Goal: Transaction & Acquisition: Purchase product/service

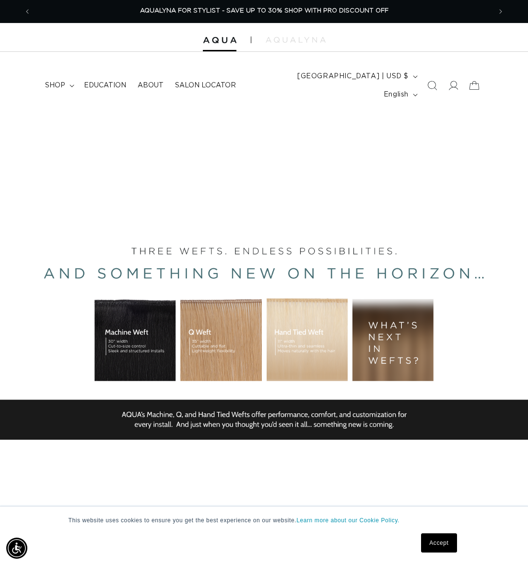
click at [98, 279] on div "BUILT FOR  PERFORMANCE. TRUSTED BY PROFESSIONALS. Premium hair extensions desig…" at bounding box center [264, 329] width 528 height 432
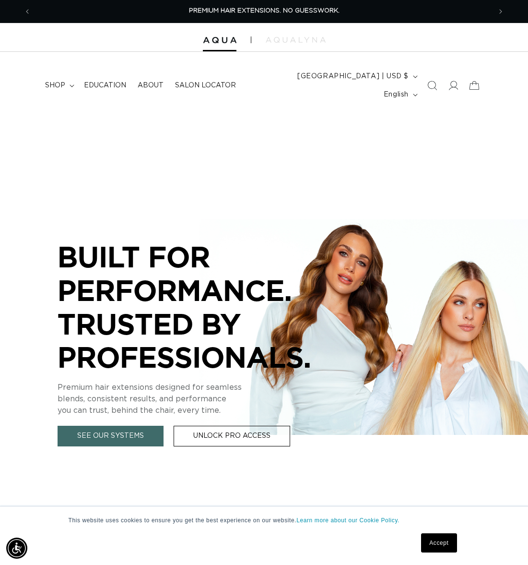
click at [206, 426] on link "Unlock Pro Access" at bounding box center [232, 436] width 117 height 21
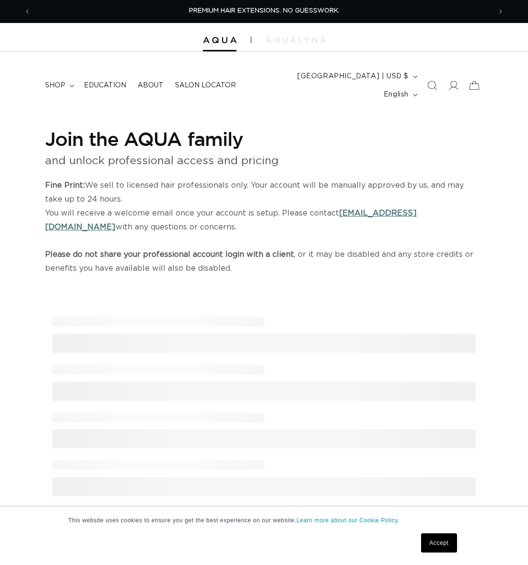
select select "US"
select select "[GEOGRAPHIC_DATA]"
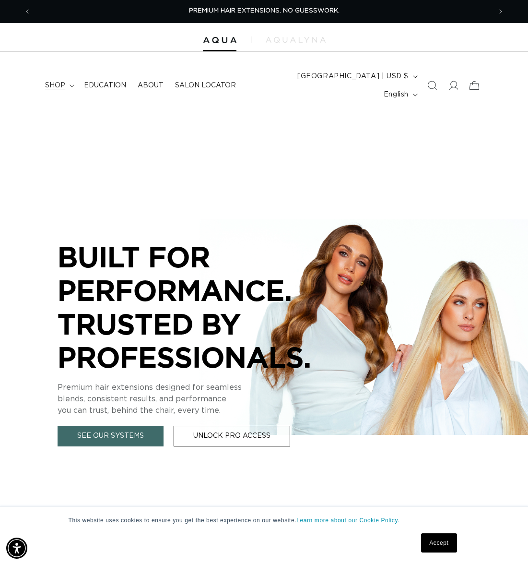
click at [63, 81] on span "shop" at bounding box center [55, 85] width 20 height 9
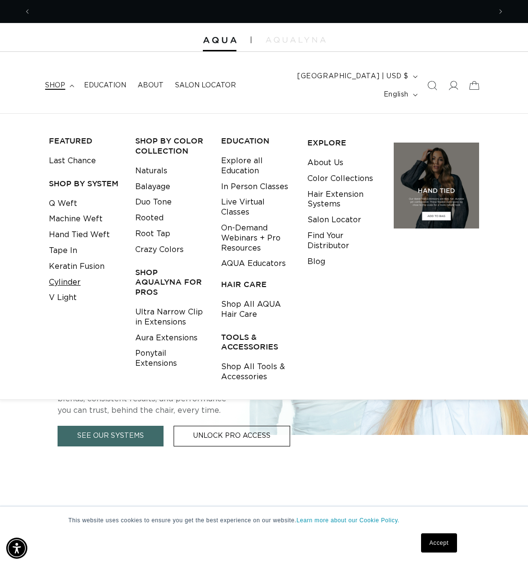
scroll to position [0, 460]
click at [66, 259] on link "Keratin Fusion" at bounding box center [77, 267] width 56 height 16
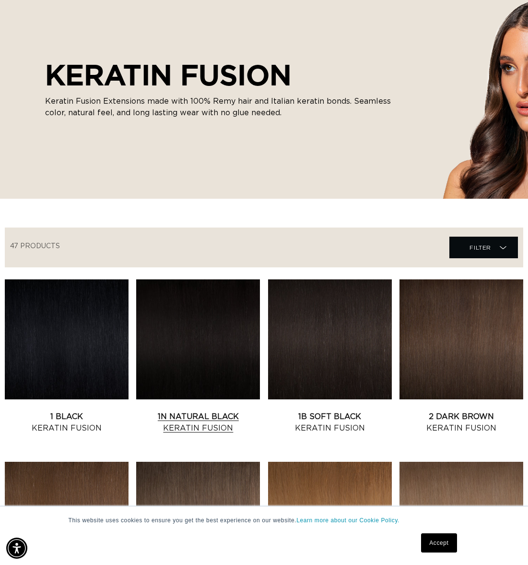
scroll to position [224, 0]
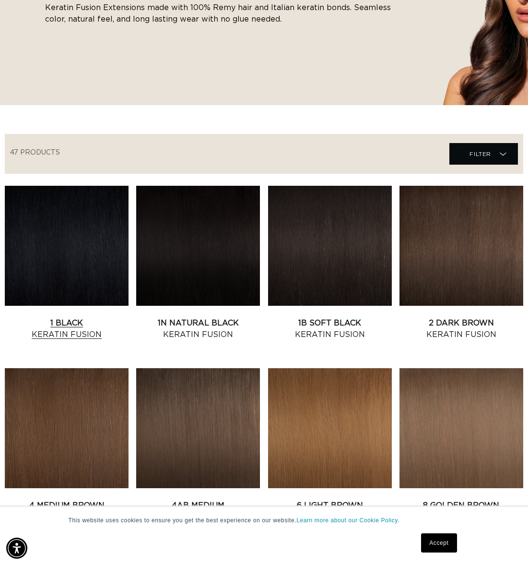
click at [64, 317] on link "1 Black Keratin Fusion" at bounding box center [67, 328] width 124 height 23
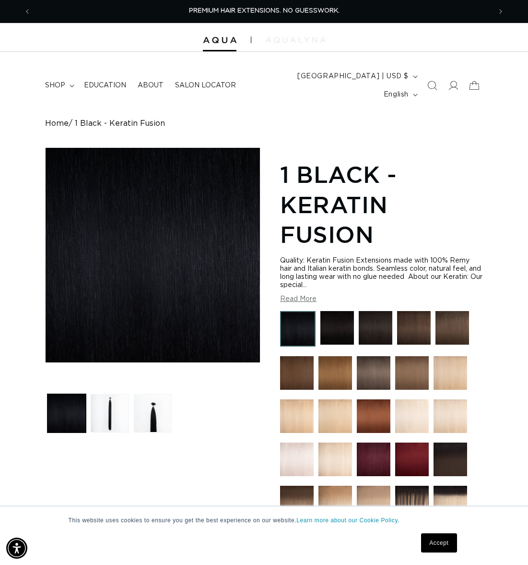
click at [289, 41] on img at bounding box center [296, 40] width 60 height 6
click at [115, 407] on button "Load image 2 in gallery view" at bounding box center [110, 413] width 38 height 38
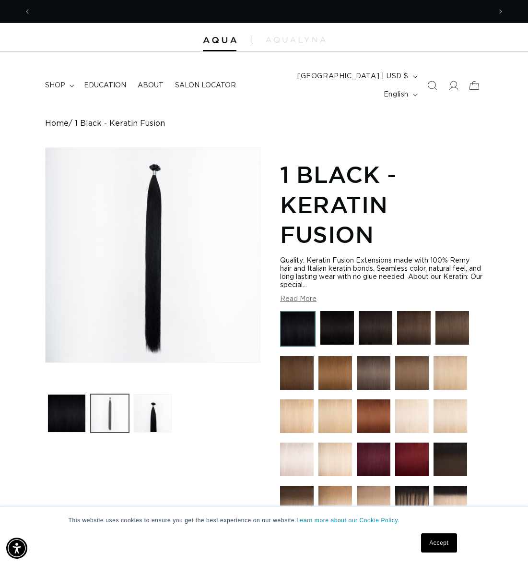
scroll to position [0, 0]
click at [147, 408] on button "Load image 3 in gallery view" at bounding box center [153, 413] width 38 height 38
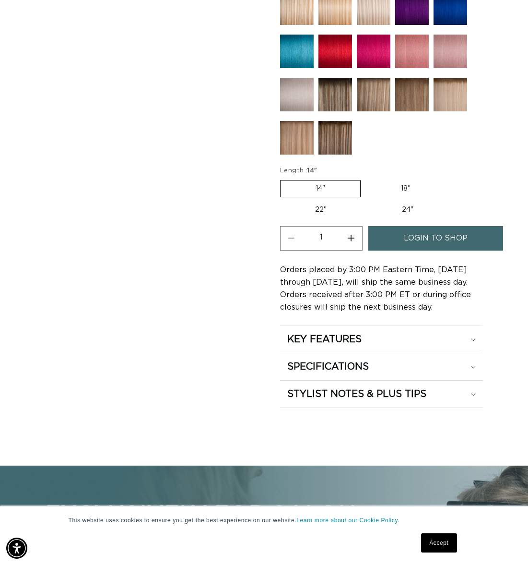
scroll to position [0, 460]
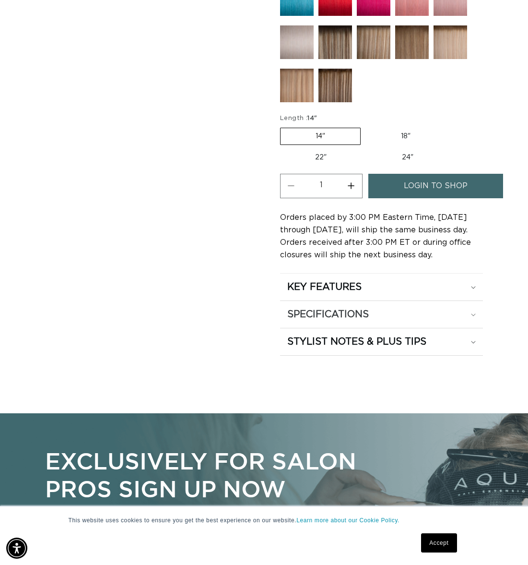
click at [308, 308] on h2 "SPECIFICATIONS" at bounding box center [328, 314] width 82 height 12
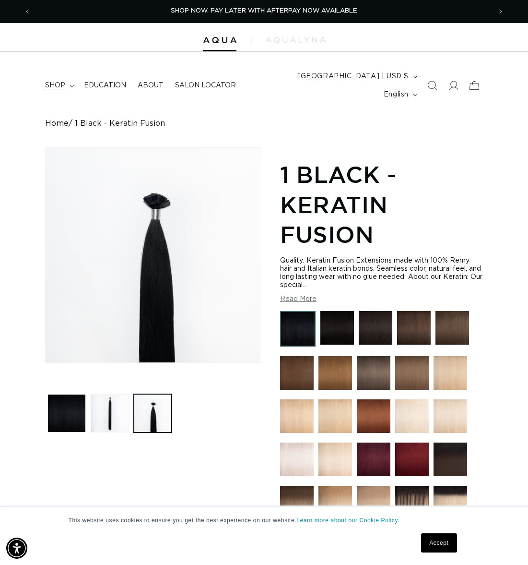
click at [56, 81] on span "shop" at bounding box center [55, 85] width 20 height 9
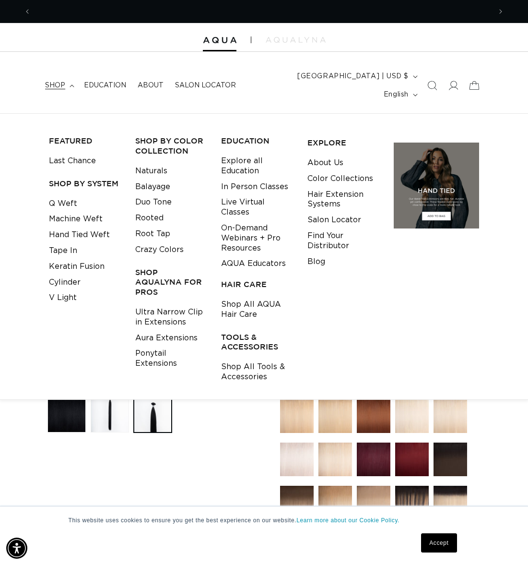
scroll to position [0, 920]
click at [116, 97] on header "FEATURED Last Chance SHOP BY SYSTEM Q Weft Hand Tied Weft Machine Weft Tape In …" at bounding box center [264, 82] width 528 height 61
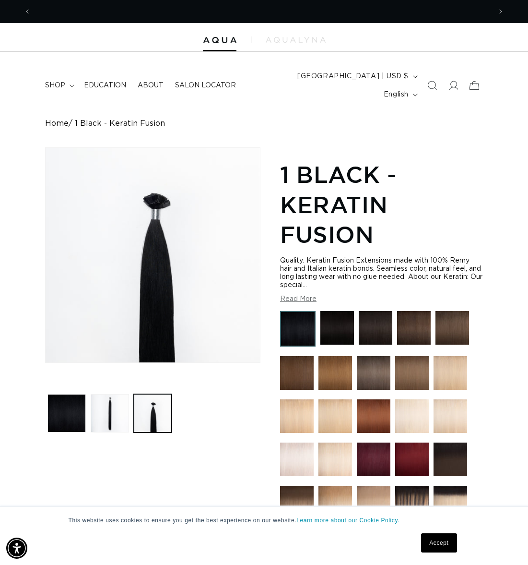
scroll to position [0, 0]
click at [29, 12] on span "Previous announcement" at bounding box center [28, 12] width 10 height 10
